Goal: Navigation & Orientation: Go to known website

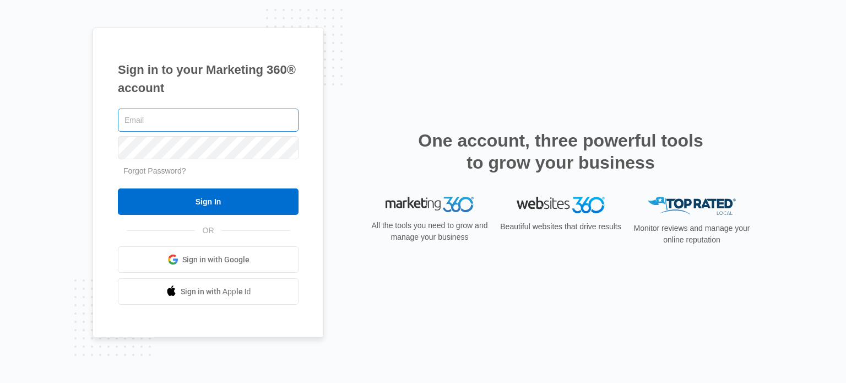
click at [204, 122] on input "text" at bounding box center [208, 119] width 181 height 23
click at [285, 112] on input "text" at bounding box center [208, 119] width 181 height 23
type input "[EMAIL_ADDRESS][DOMAIN_NAME]"
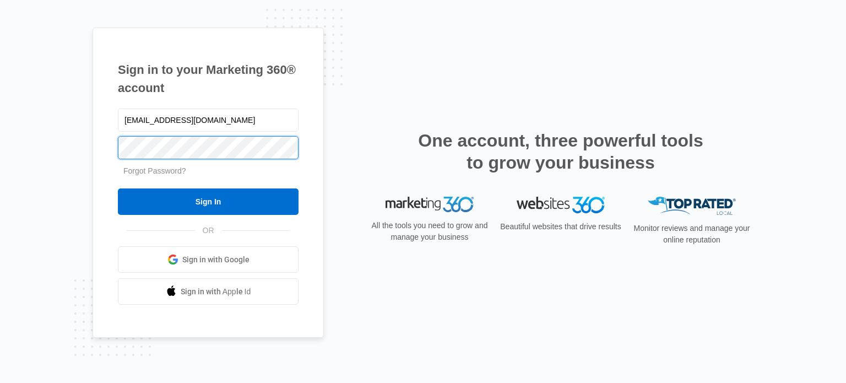
click at [118, 188] on input "Sign In" at bounding box center [208, 201] width 181 height 26
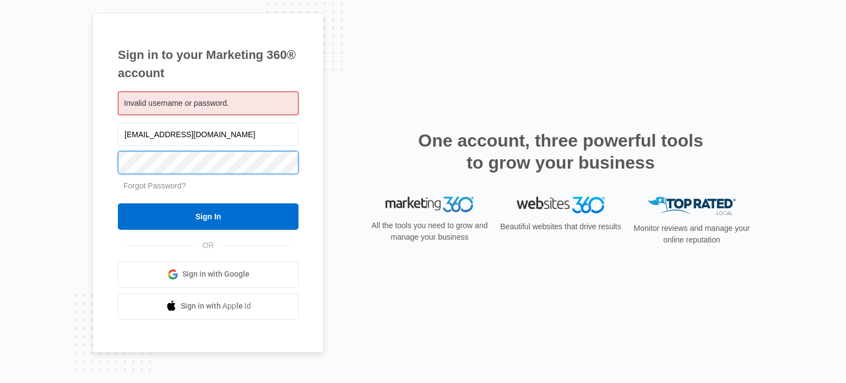
click at [118, 203] on input "Sign In" at bounding box center [208, 216] width 181 height 26
